Goal: Transaction & Acquisition: Book appointment/travel/reservation

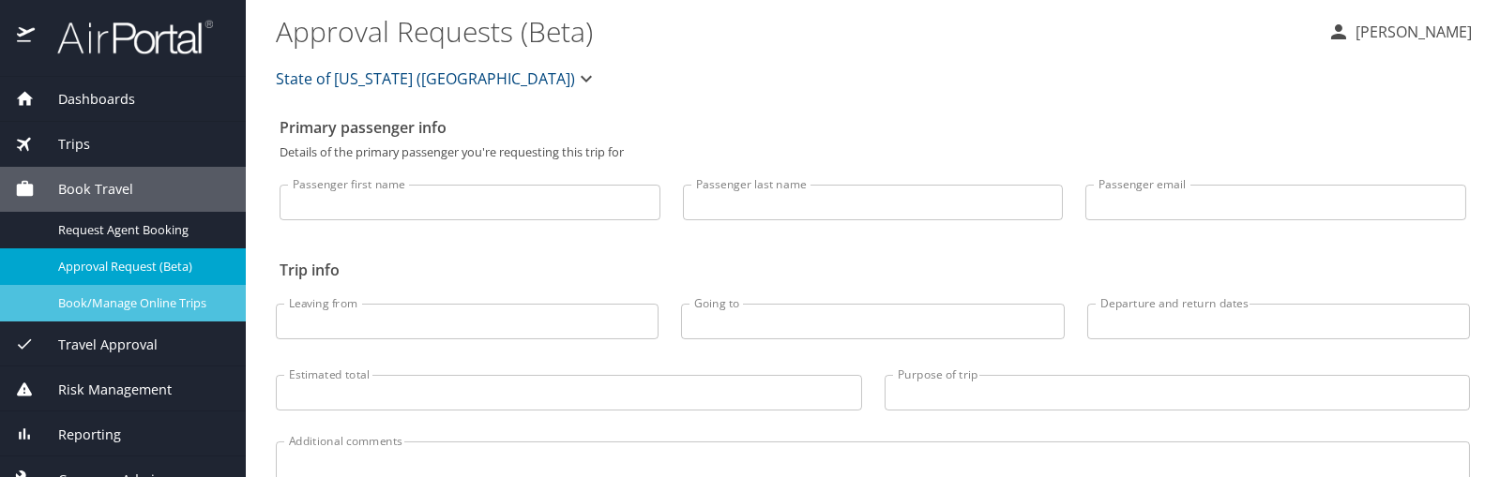
click at [100, 292] on link "Book/Manage Online Trips" at bounding box center [123, 303] width 246 height 37
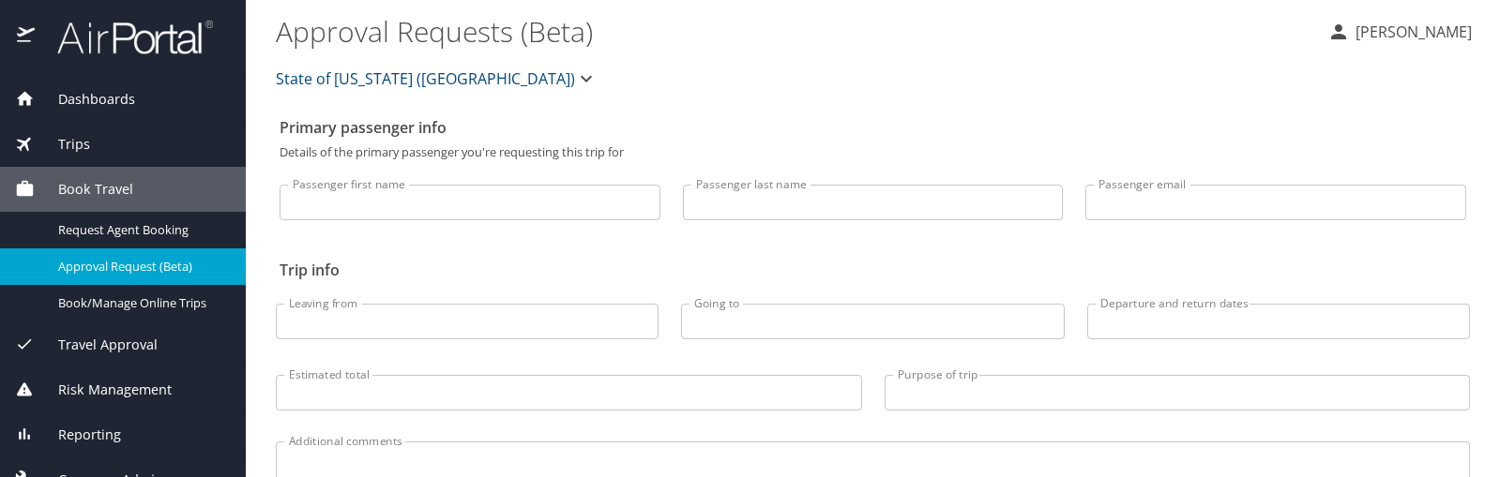
click at [936, 108] on div "State of [US_STATE] ([GEOGRAPHIC_DATA])" at bounding box center [872, 79] width 1217 height 60
click at [1439, 33] on p "[PERSON_NAME]" at bounding box center [1411, 32] width 122 height 23
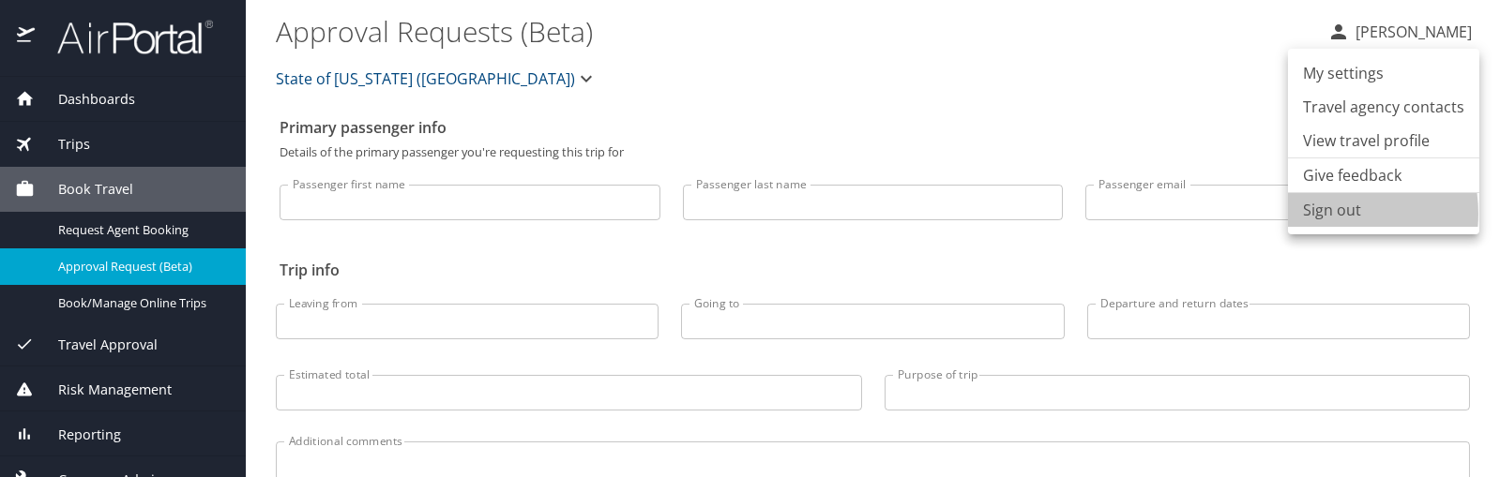
click at [1321, 214] on li "Sign out" at bounding box center [1383, 210] width 191 height 34
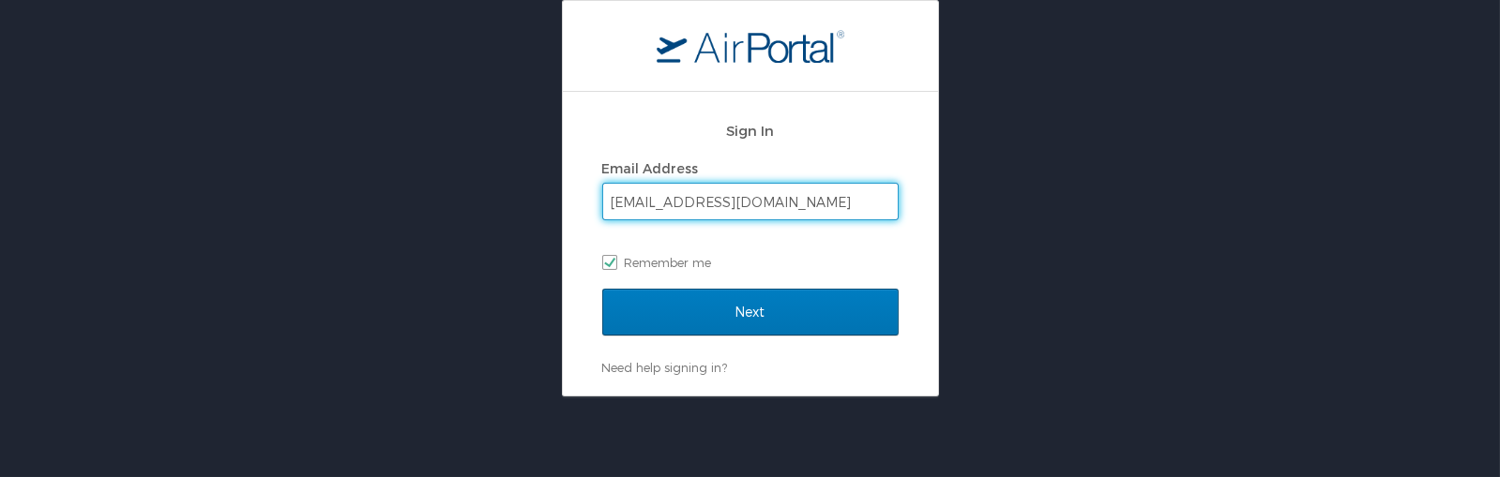
click at [743, 212] on input "perkinss@gram.edu" at bounding box center [750, 202] width 295 height 36
type input "perkinss@gram.ed"
checkbox input "false"
type input "p"
click at [747, 211] on input "Email Address" at bounding box center [750, 202] width 295 height 36
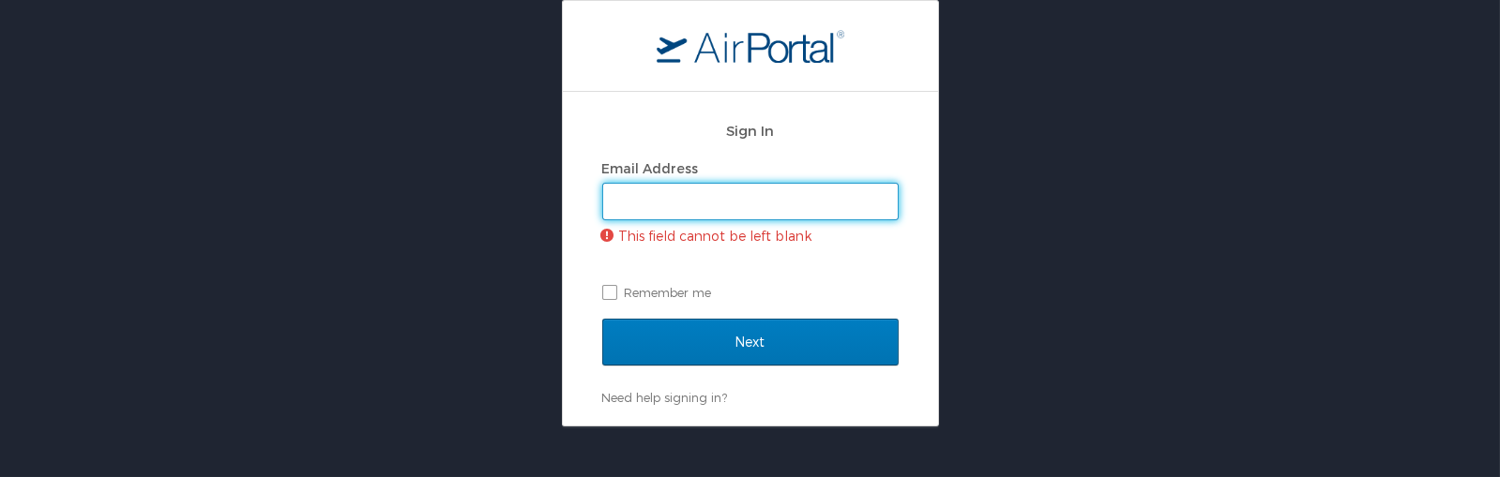
click at [734, 190] on input "Email Address" at bounding box center [750, 202] width 295 height 36
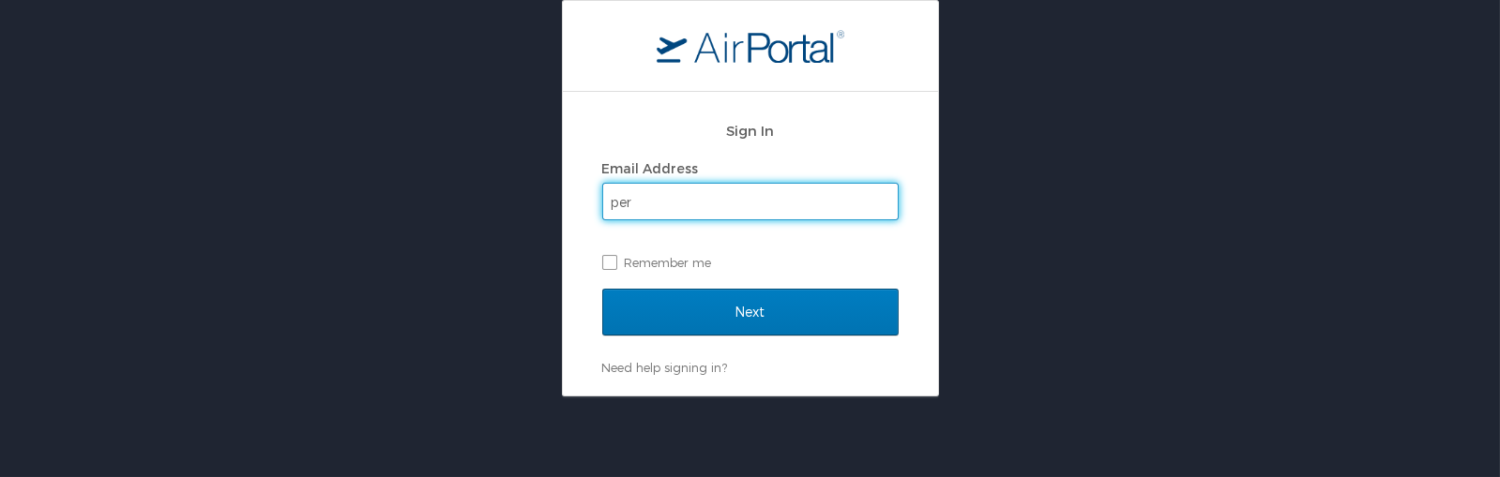
type input "perkinss@gram.edu"
checkbox input "true"
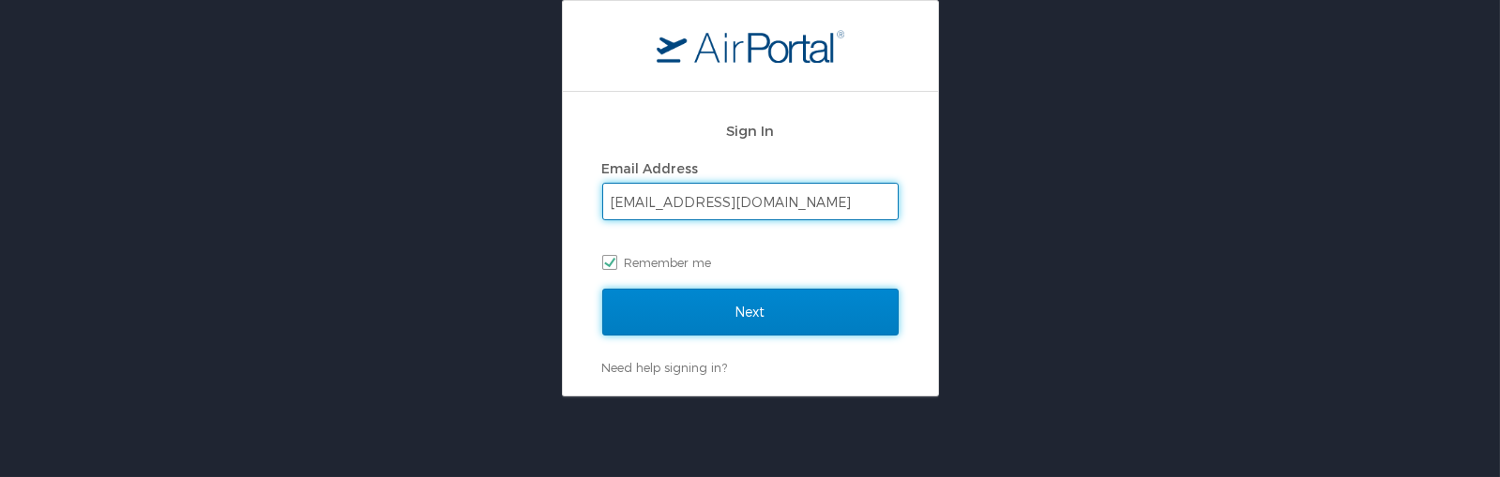
click at [660, 316] on input "Next" at bounding box center [750, 312] width 296 height 47
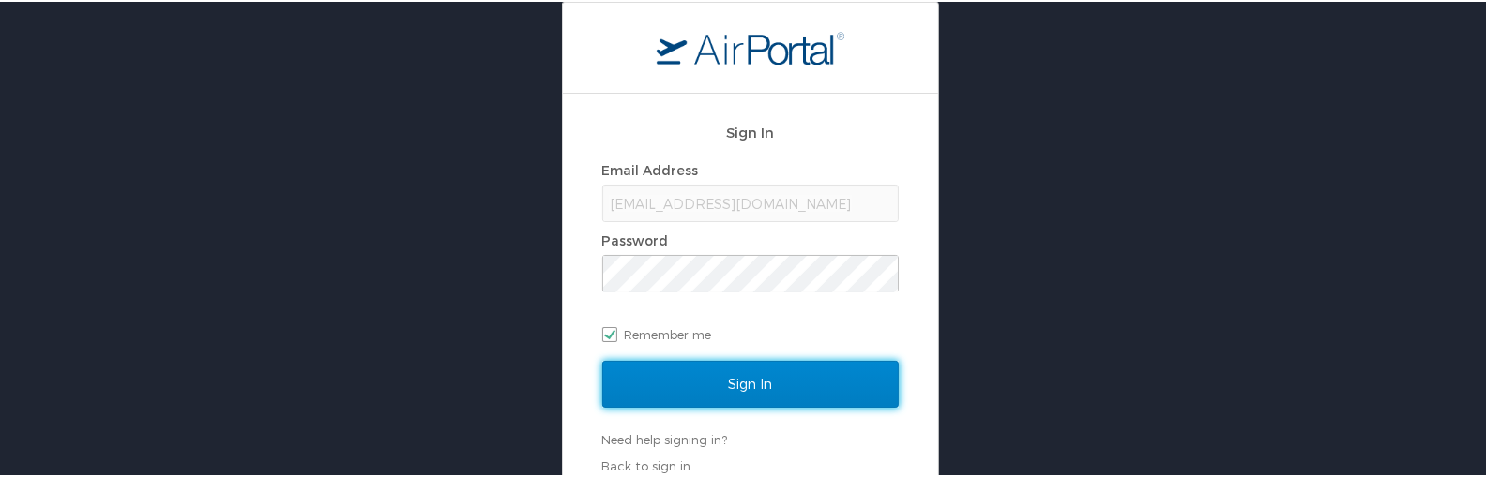
click at [734, 385] on input "Sign In" at bounding box center [750, 382] width 296 height 47
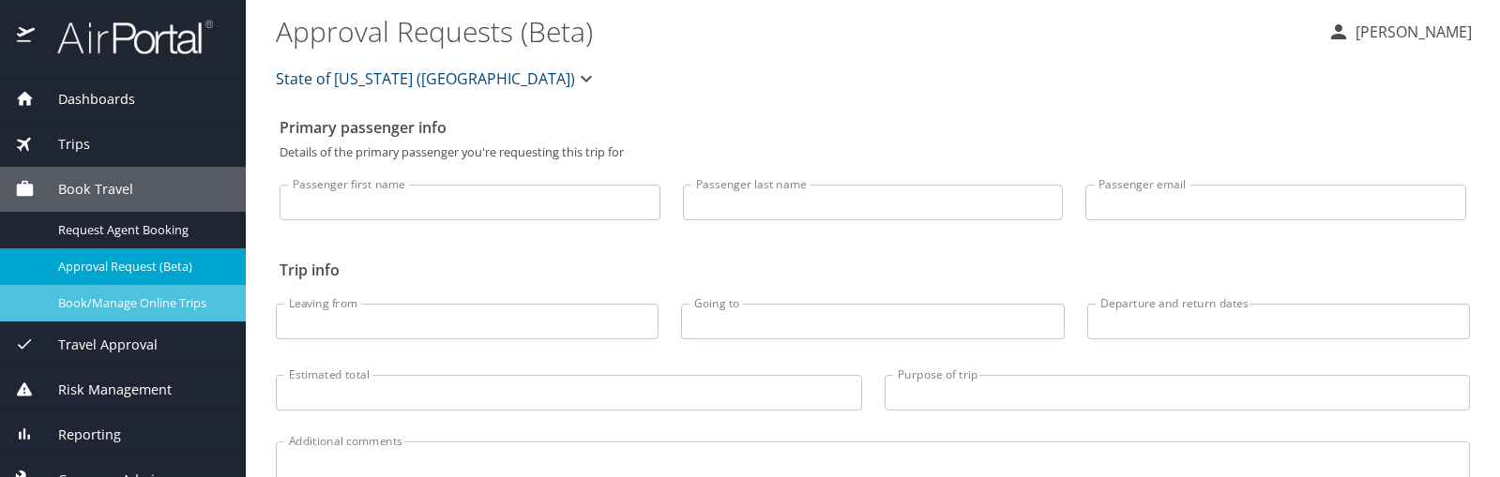
click at [151, 301] on span "Book/Manage Online Trips" at bounding box center [140, 304] width 165 height 18
